Goal: Information Seeking & Learning: Learn about a topic

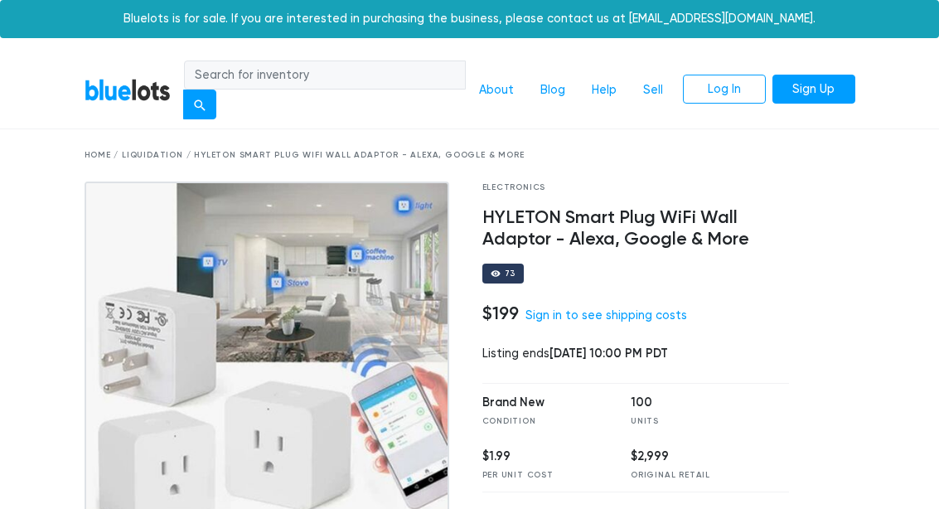
scroll to position [1752, 0]
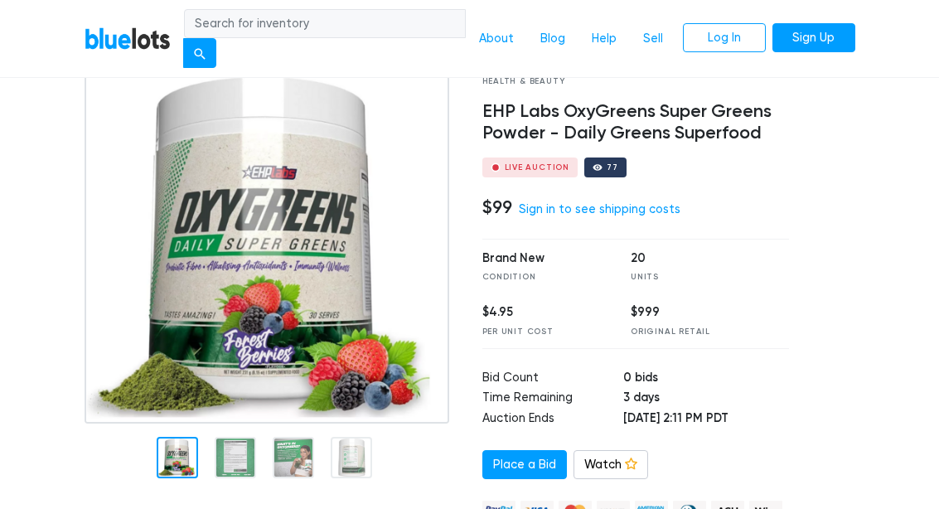
scroll to position [109, 0]
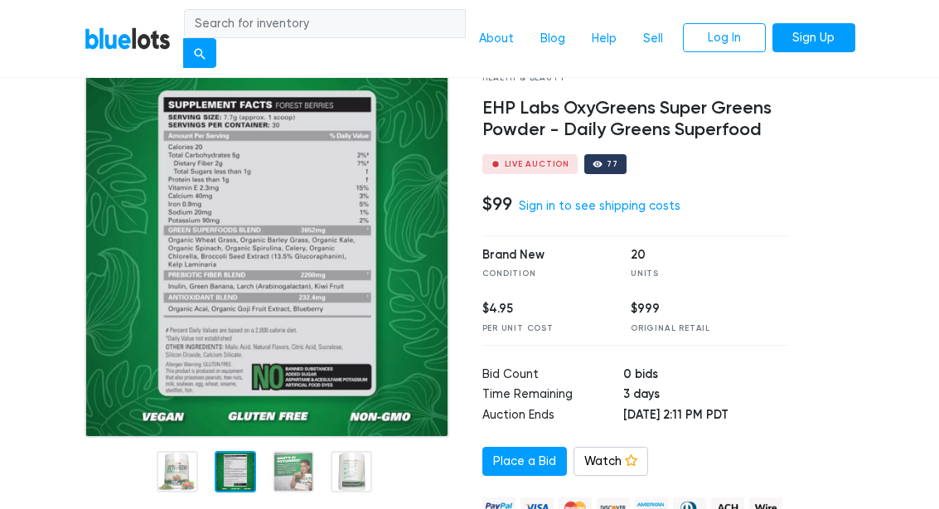
click at [236, 464] on div at bounding box center [235, 471] width 41 height 41
click at [903, 41] on nav "BlueLots About Blog Help Sell Log In Sign Up" at bounding box center [469, 39] width 939 height 79
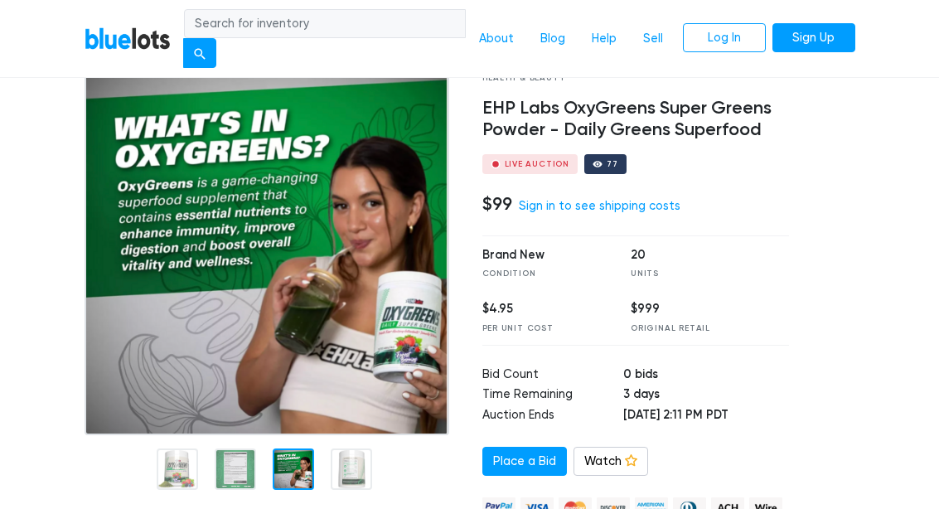
click at [308, 469] on div at bounding box center [293, 468] width 41 height 41
click at [910, 31] on nav "BlueLots About Blog Help Sell Log In Sign Up" at bounding box center [469, 39] width 939 height 79
click at [361, 468] on div at bounding box center [351, 468] width 41 height 41
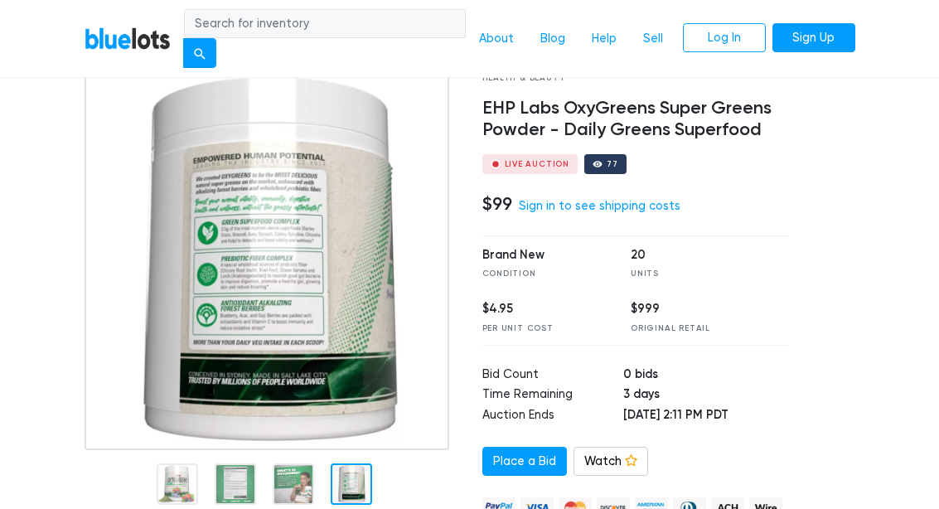
click at [923, 42] on nav "BlueLots About Blog Help Sell Log In Sign Up" at bounding box center [469, 39] width 939 height 79
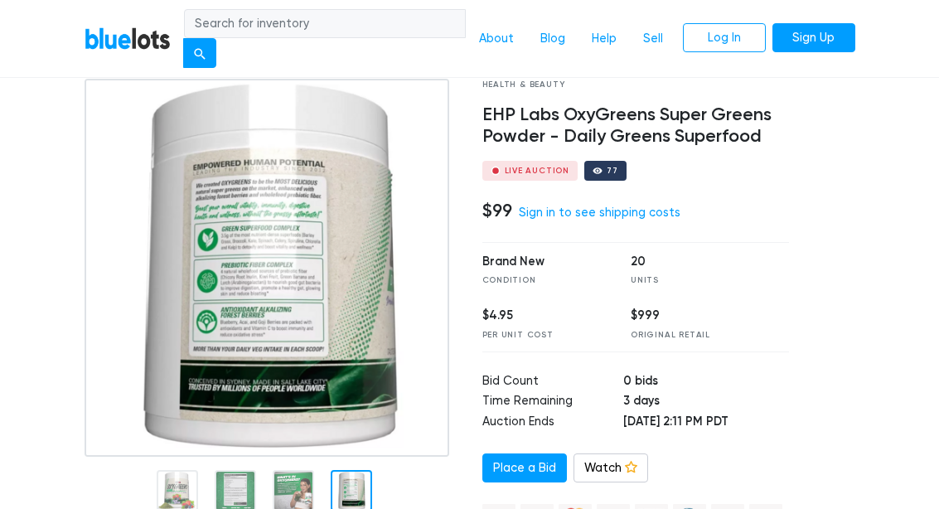
scroll to position [103, 0]
click at [185, 485] on div at bounding box center [271, 489] width 373 height 64
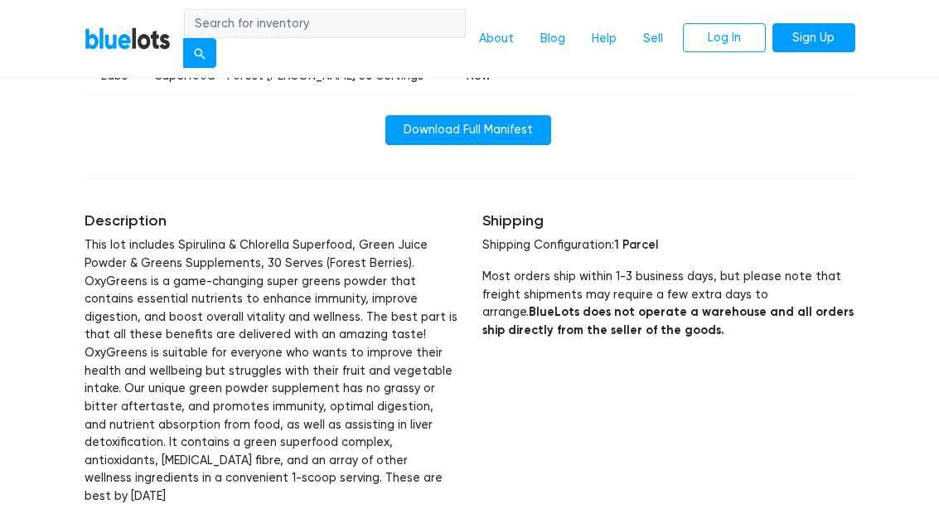
scroll to position [915, 0]
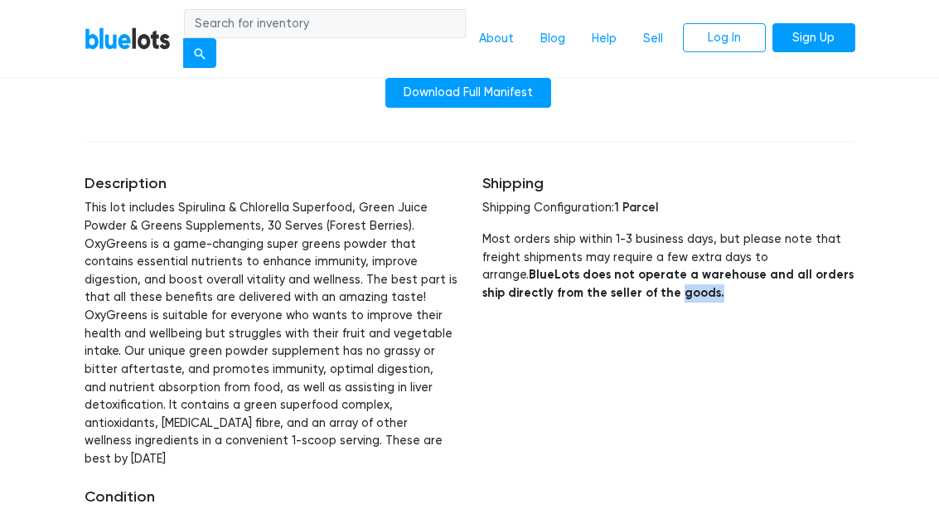
click at [613, 432] on div "Shipping Shipping Configuration: 1 Parcel Most orders ship within 1-3 business …" at bounding box center [669, 370] width 398 height 431
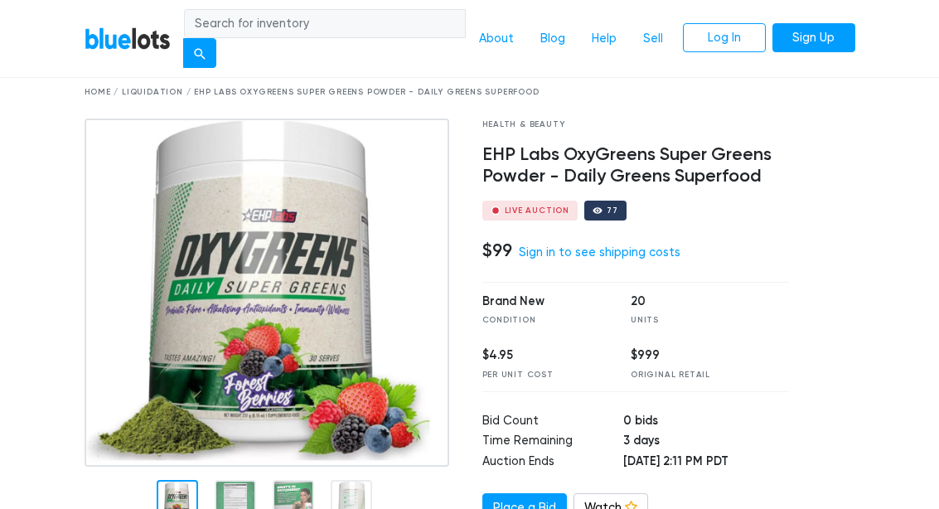
scroll to position [66, 0]
